Goal: Information Seeking & Learning: Learn about a topic

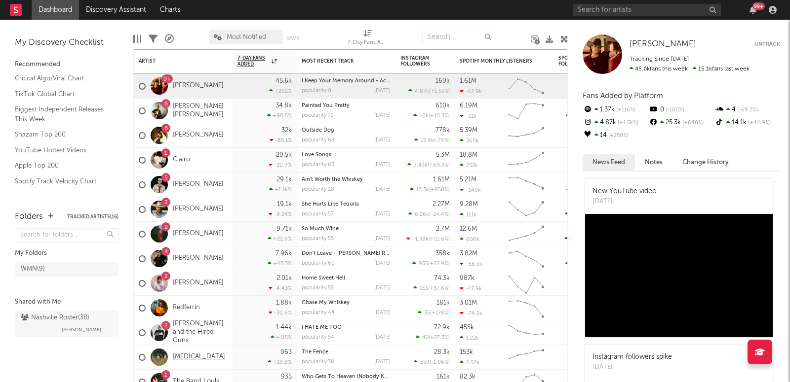
click at [188, 360] on link "[MEDICAL_DATA]" at bounding box center [199, 357] width 52 height 8
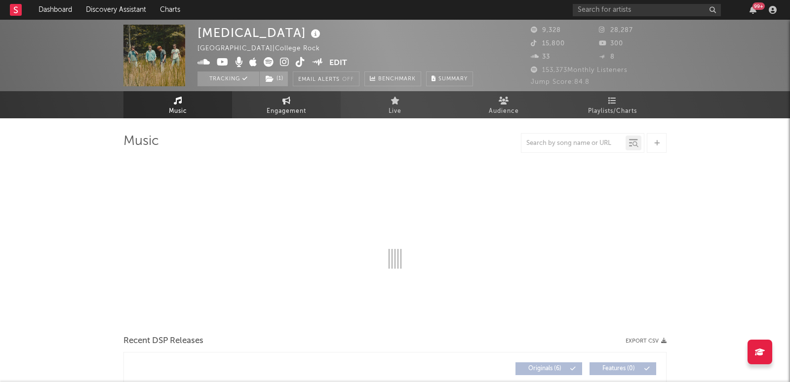
select select "6m"
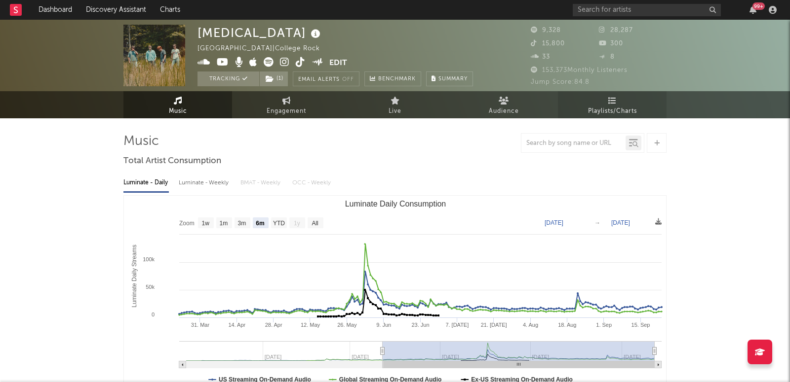
click at [580, 107] on link "Playlists/Charts" at bounding box center [612, 104] width 109 height 27
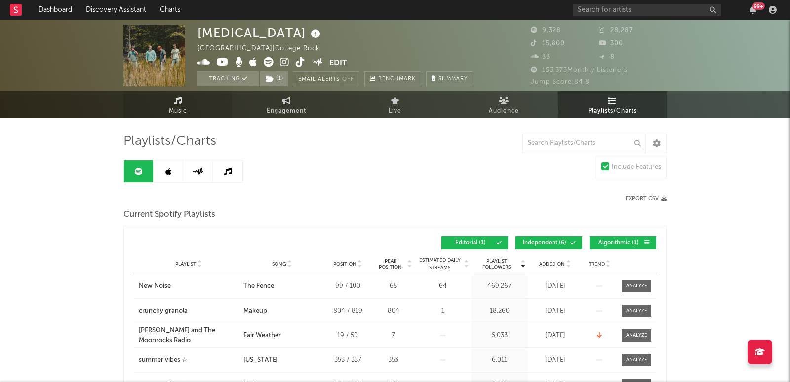
click at [197, 113] on link "Music" at bounding box center [177, 104] width 109 height 27
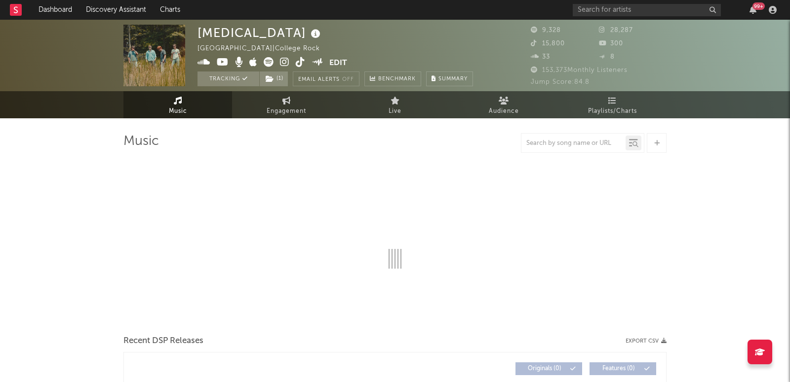
select select "6m"
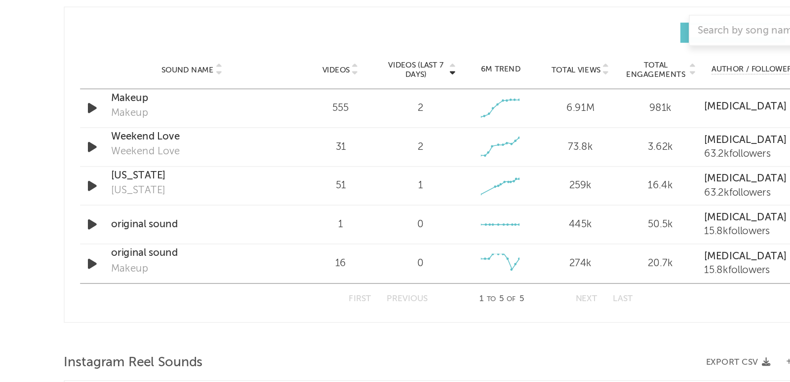
scroll to position [683, 0]
